Goal: Transaction & Acquisition: Purchase product/service

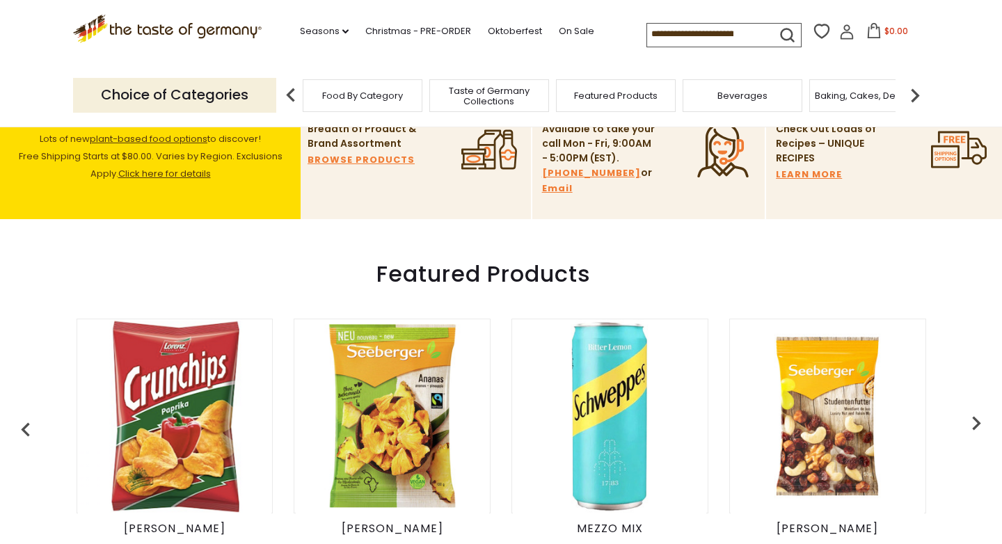
scroll to position [377, 0]
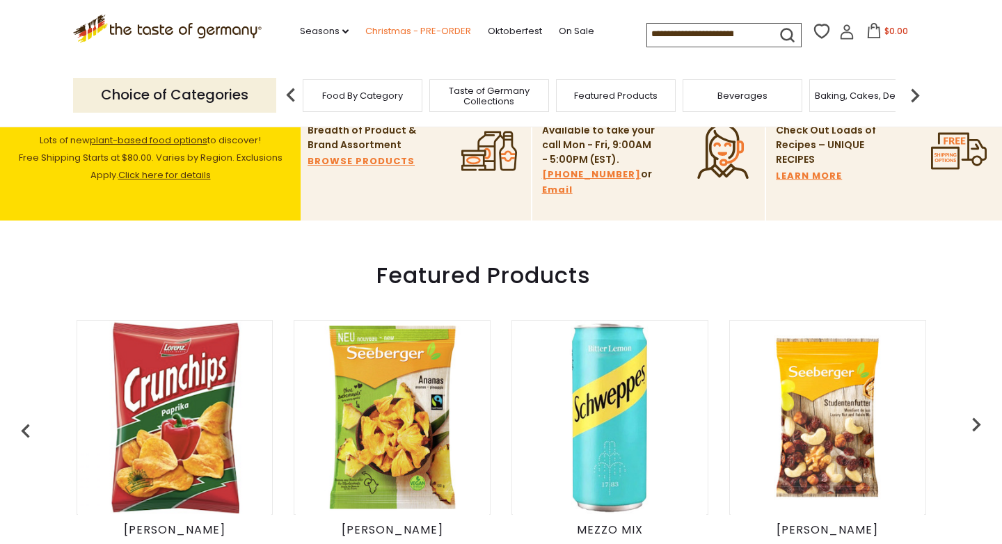
click at [377, 32] on link "Christmas - PRE-ORDER" at bounding box center [418, 31] width 106 height 15
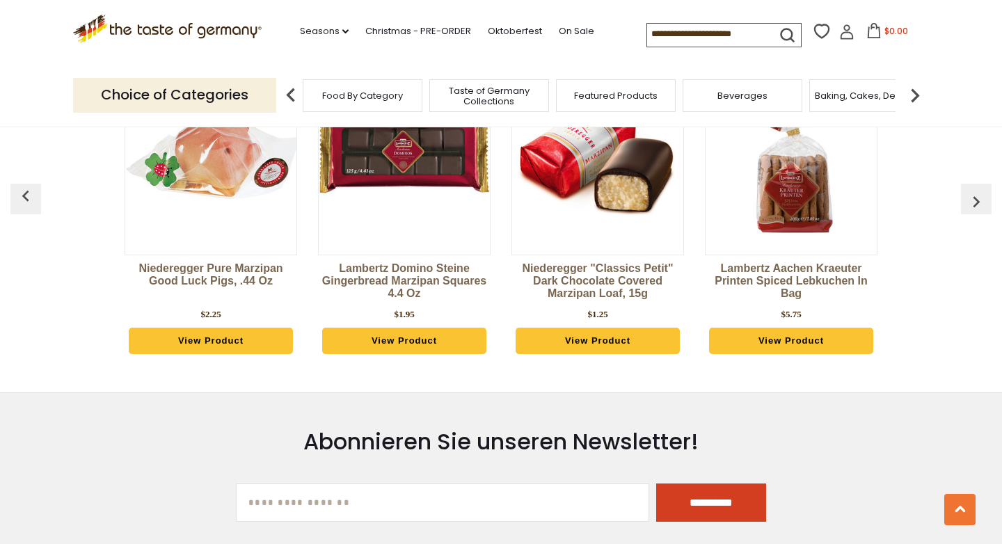
scroll to position [3790, 0]
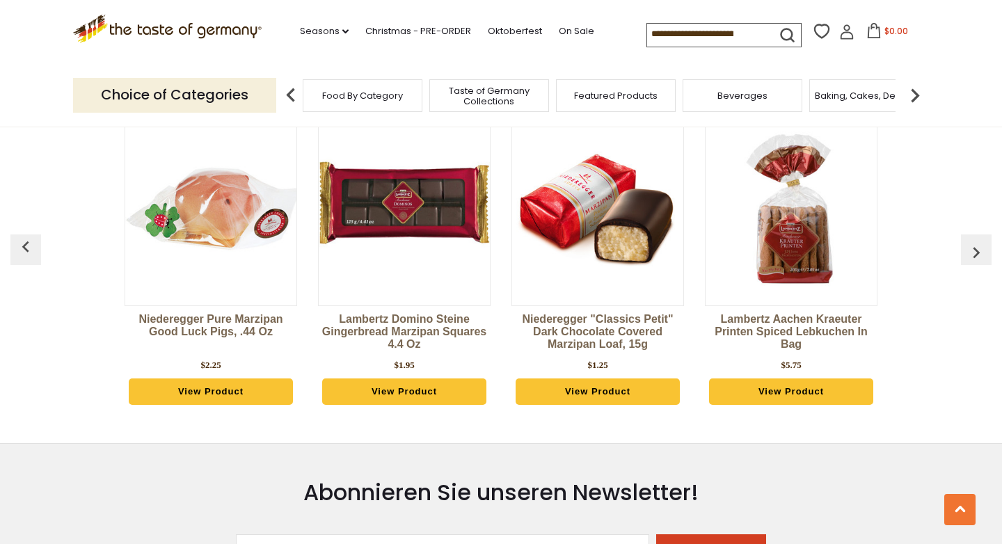
click at [966, 242] on img "button" at bounding box center [977, 253] width 22 height 22
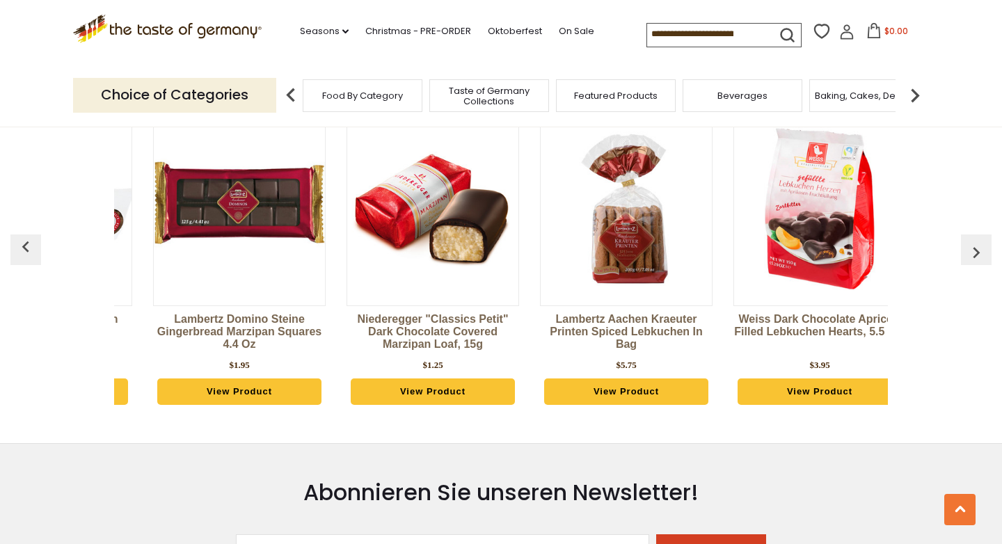
scroll to position [0, 194]
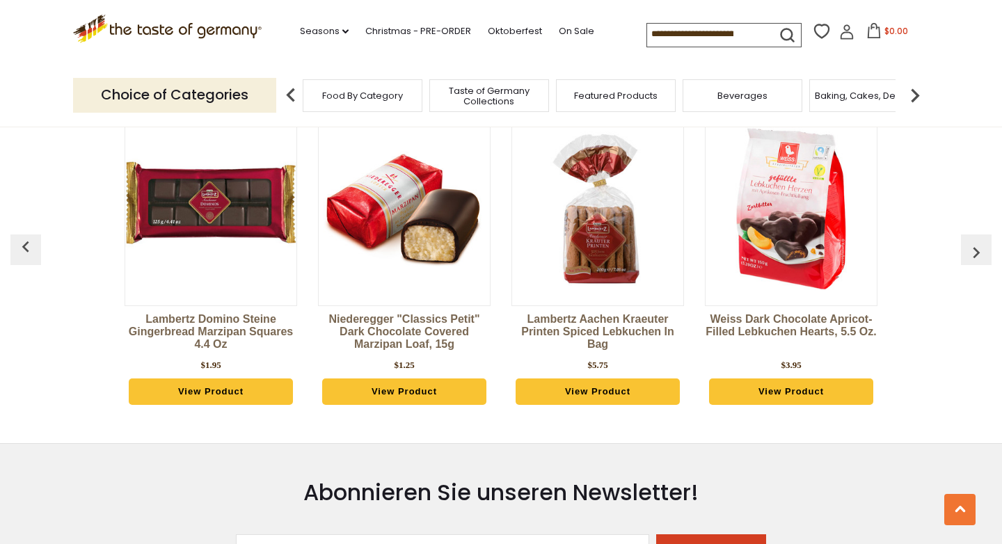
click at [973, 242] on img "button" at bounding box center [977, 253] width 22 height 22
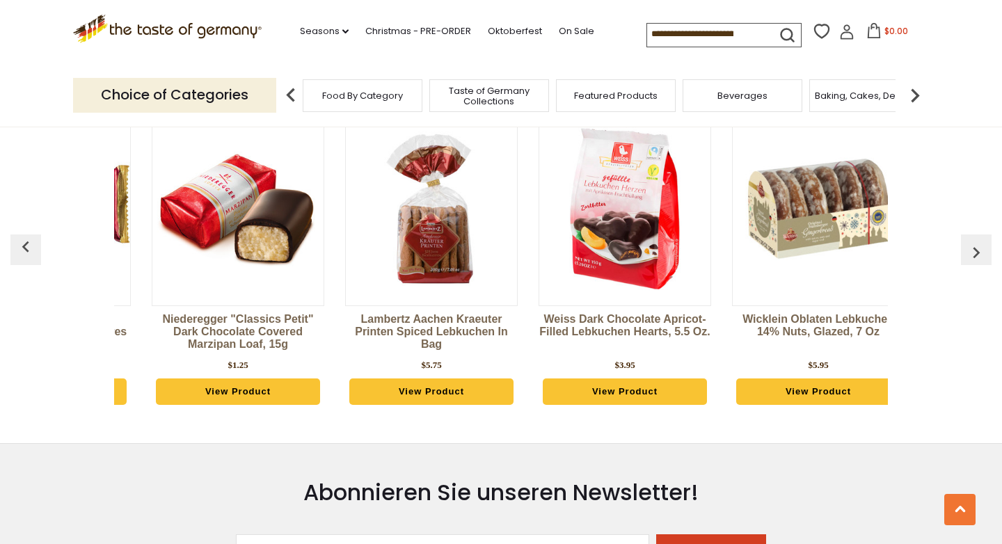
scroll to position [0, 387]
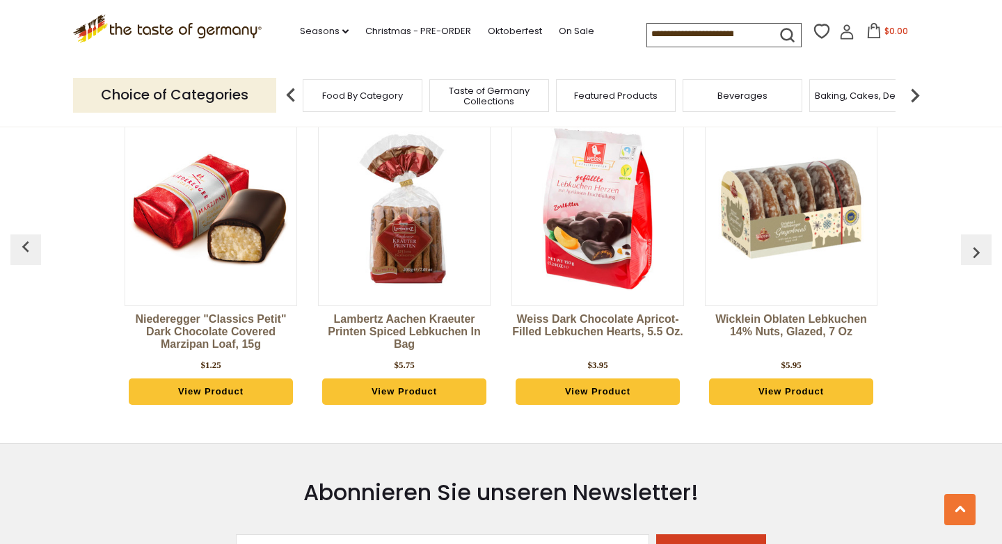
click at [973, 242] on img "button" at bounding box center [977, 253] width 22 height 22
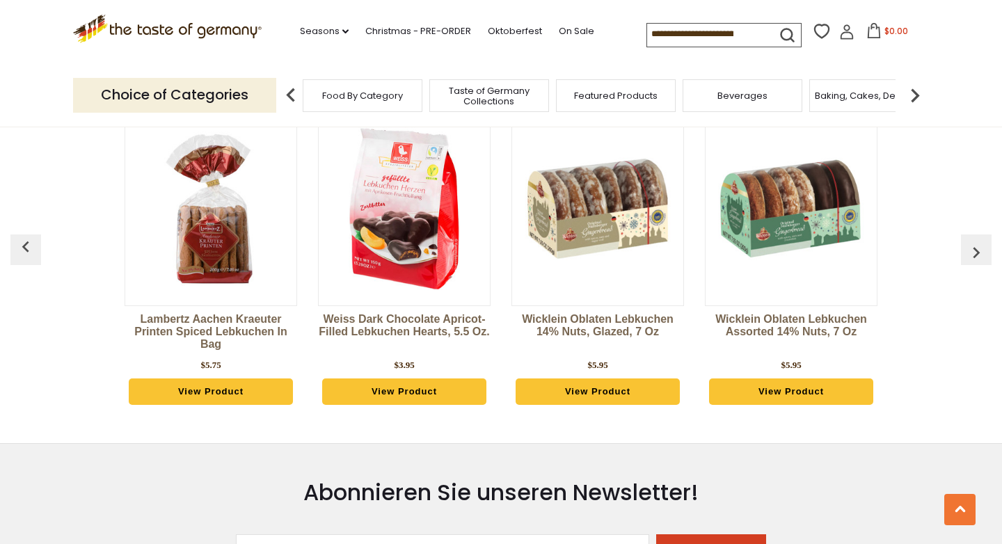
click at [973, 242] on img "button" at bounding box center [977, 253] width 22 height 22
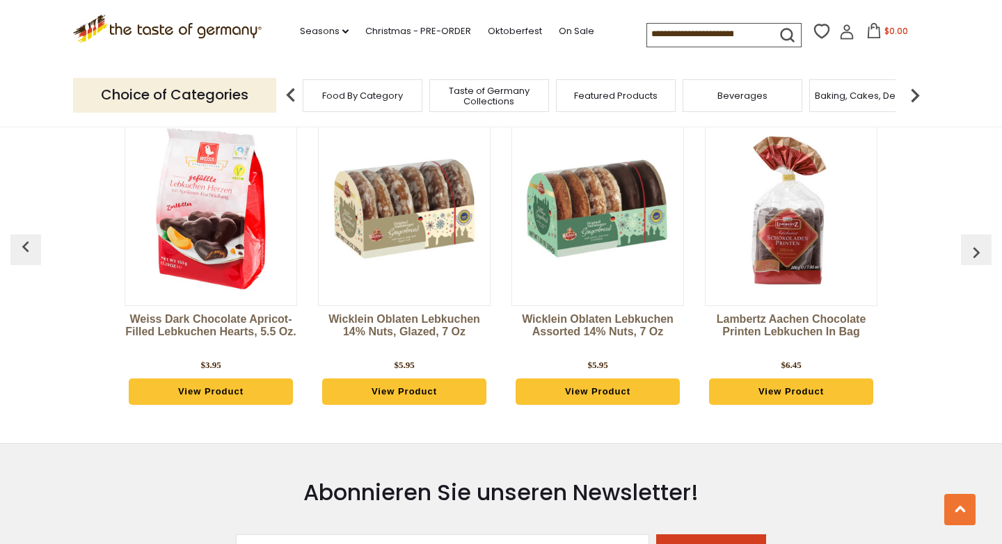
click at [974, 242] on img "button" at bounding box center [977, 253] width 22 height 22
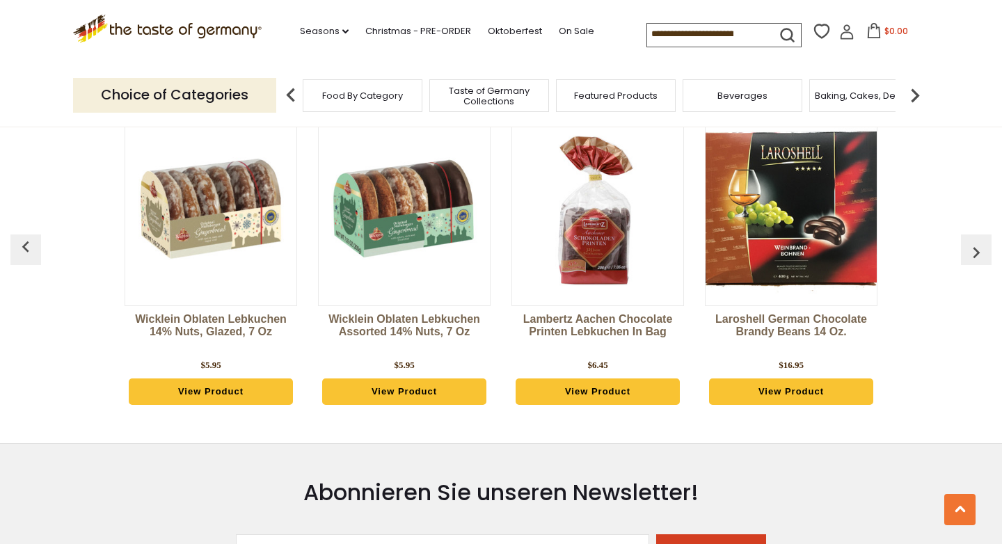
click at [974, 242] on img "button" at bounding box center [977, 253] width 22 height 22
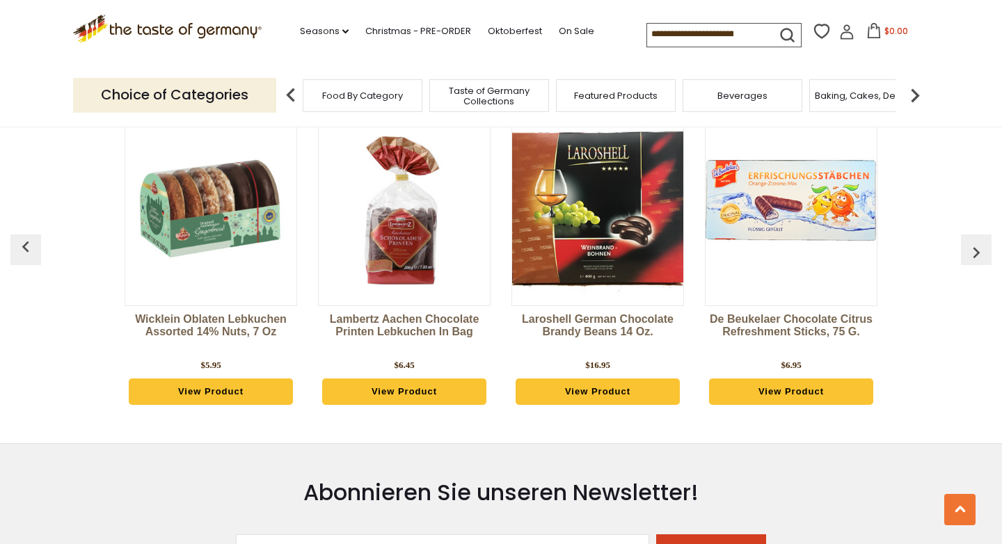
click at [974, 242] on img "button" at bounding box center [977, 253] width 22 height 22
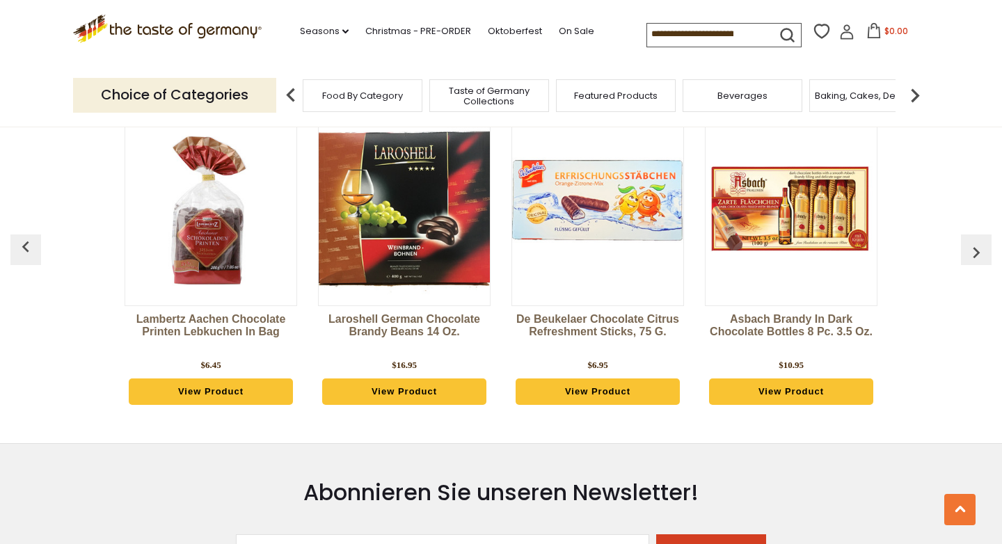
click at [974, 242] on img "button" at bounding box center [977, 253] width 22 height 22
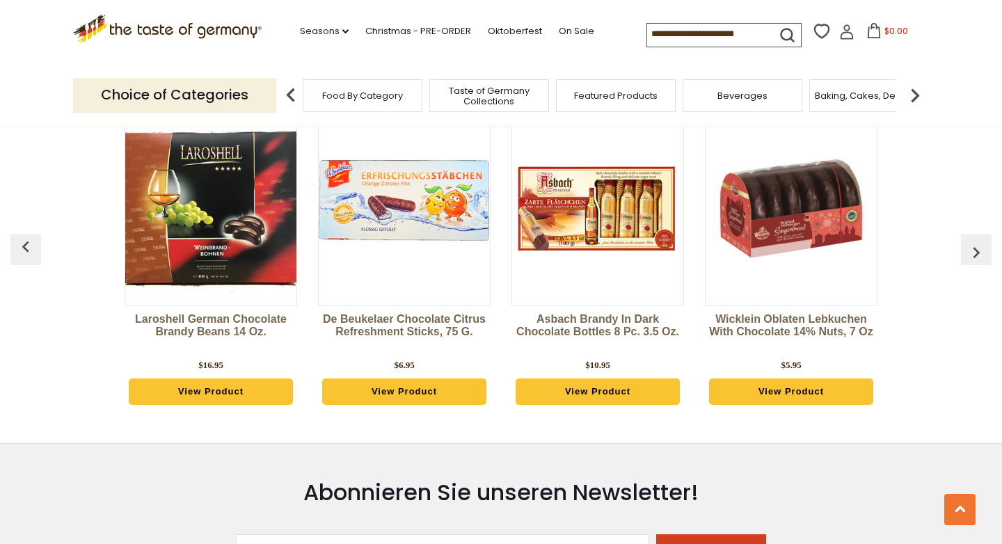
click at [974, 242] on img "button" at bounding box center [977, 253] width 22 height 22
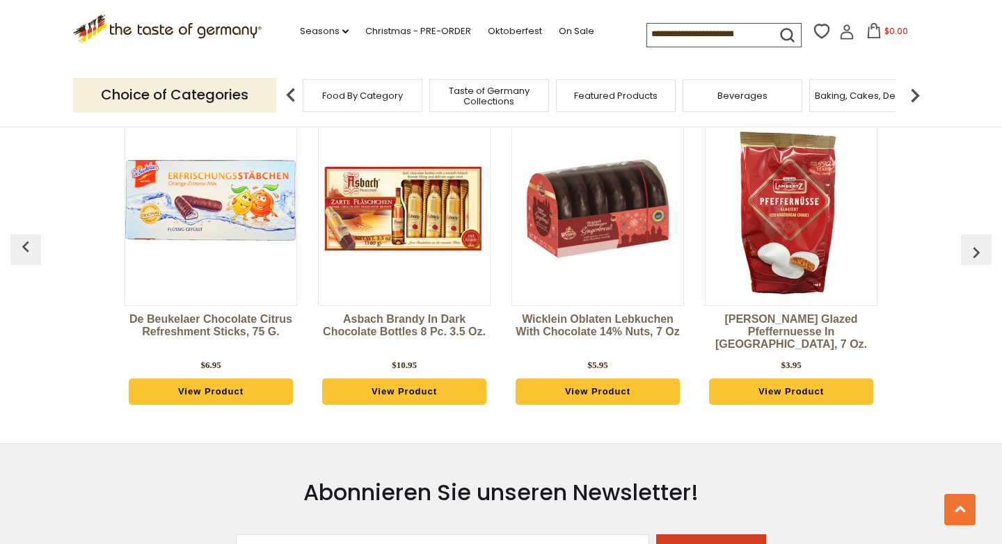
click at [973, 242] on img "button" at bounding box center [977, 253] width 22 height 22
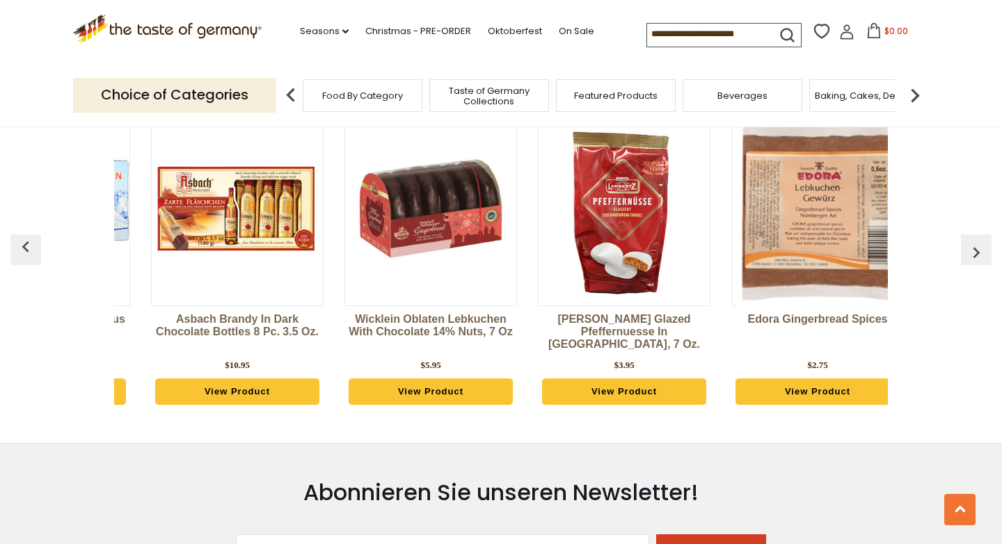
scroll to position [0, 1935]
